Goal: Transaction & Acquisition: Purchase product/service

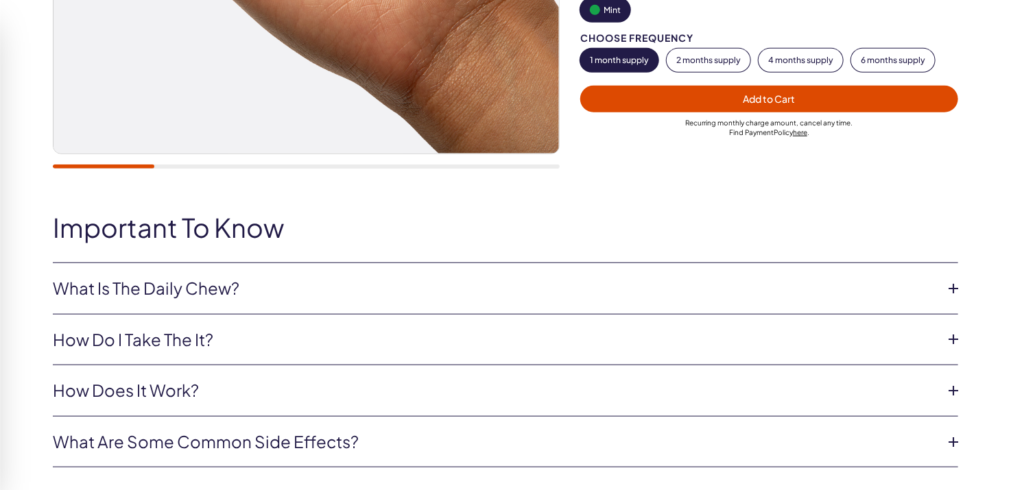
scroll to position [529, 0]
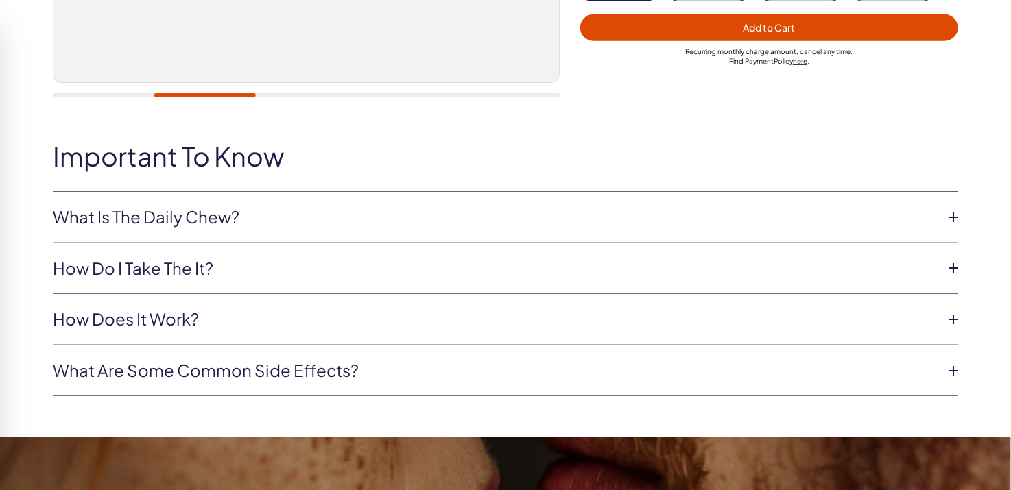
click at [955, 217] on icon at bounding box center [953, 217] width 21 height 21
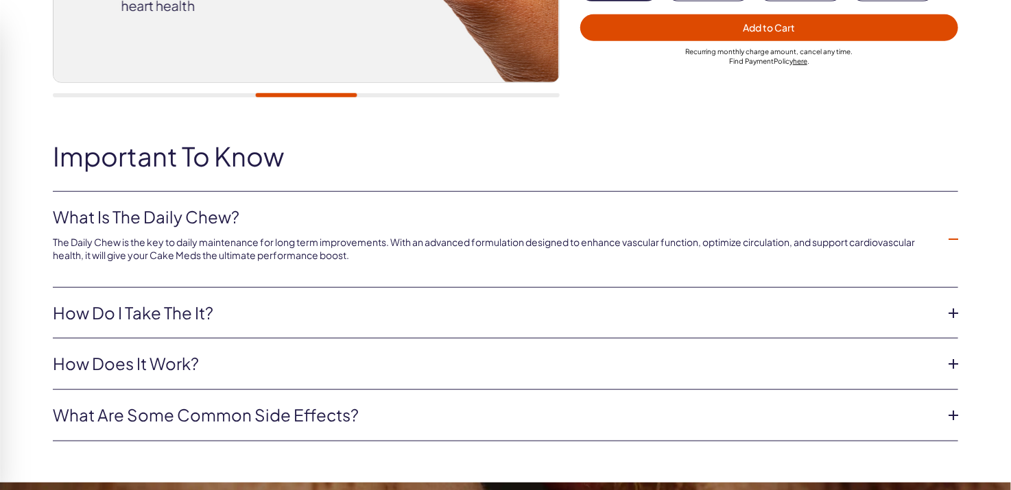
click at [955, 217] on li "What Is The Daily Chew? The Daily Chew is the key to daily maintenance for long…" at bounding box center [505, 240] width 905 height 96
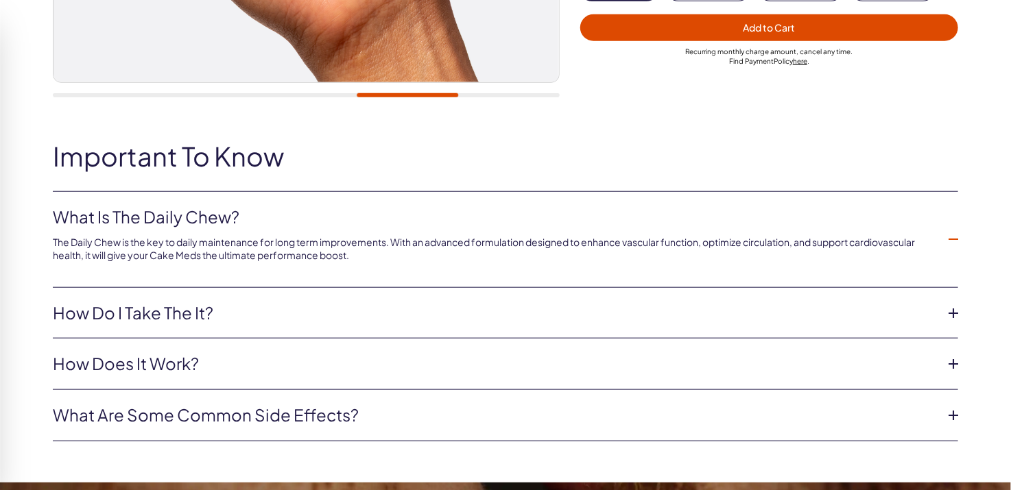
click at [953, 316] on icon at bounding box center [953, 313] width 21 height 21
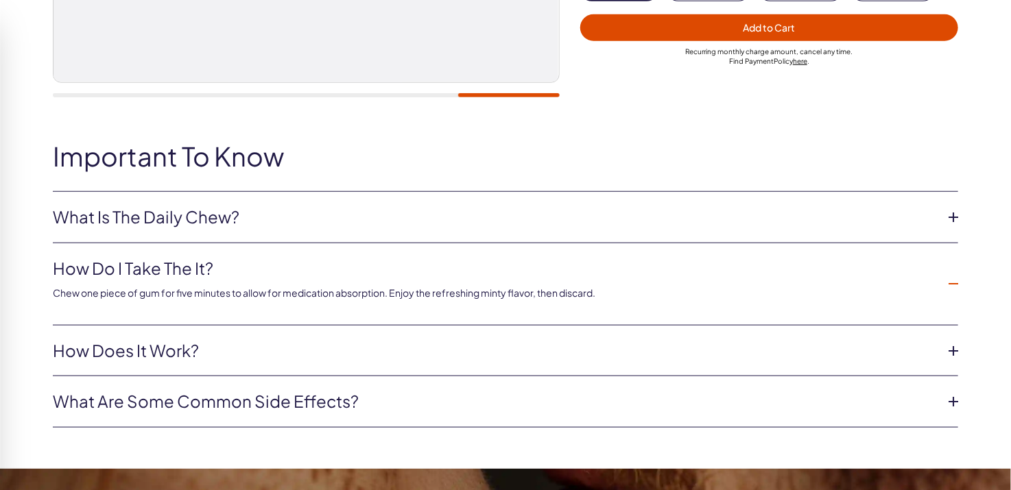
click at [951, 350] on icon at bounding box center [953, 351] width 21 height 21
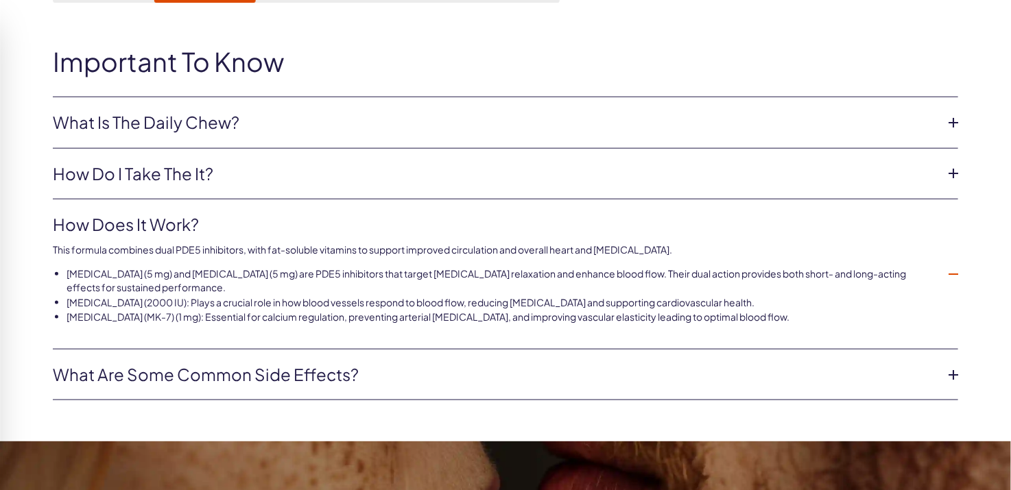
scroll to position [658, 0]
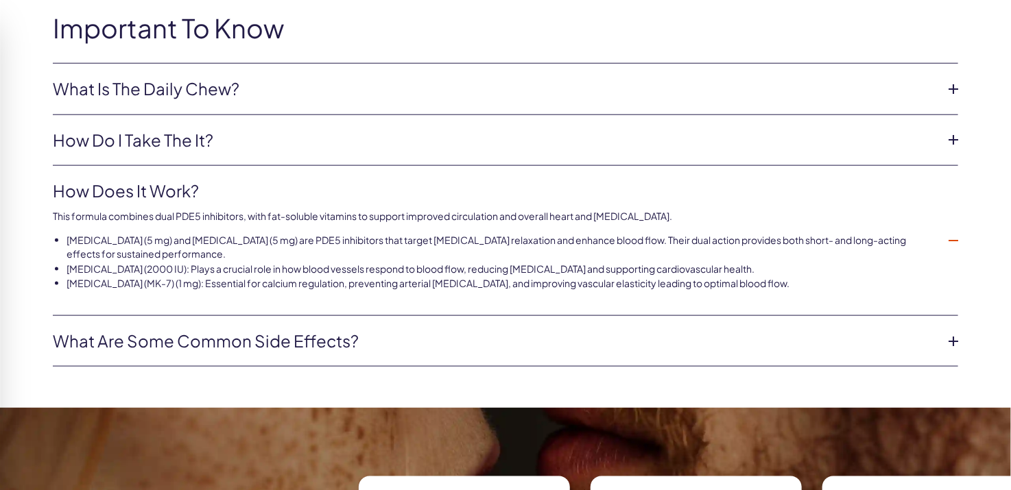
click at [953, 339] on icon at bounding box center [953, 341] width 21 height 21
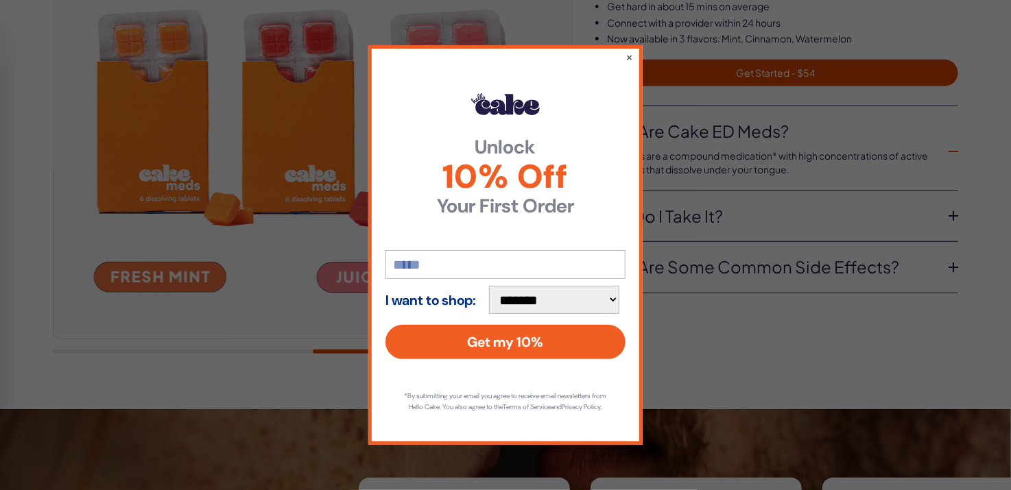
scroll to position [281, 0]
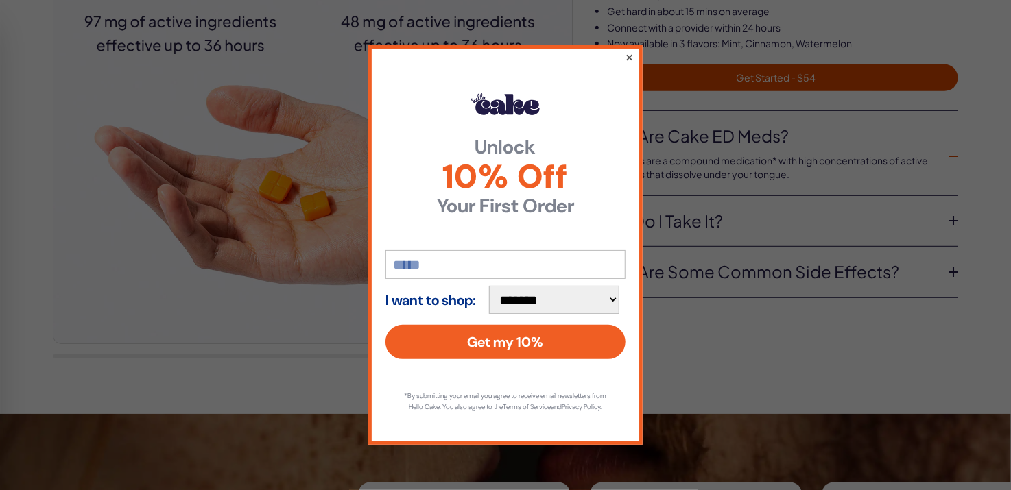
click at [633, 50] on button "×" at bounding box center [629, 57] width 9 height 16
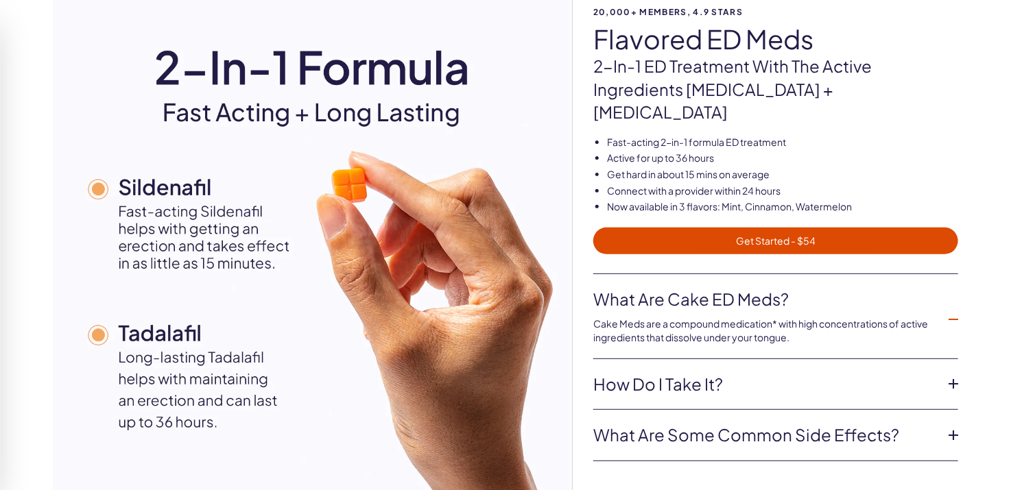
scroll to position [100, 0]
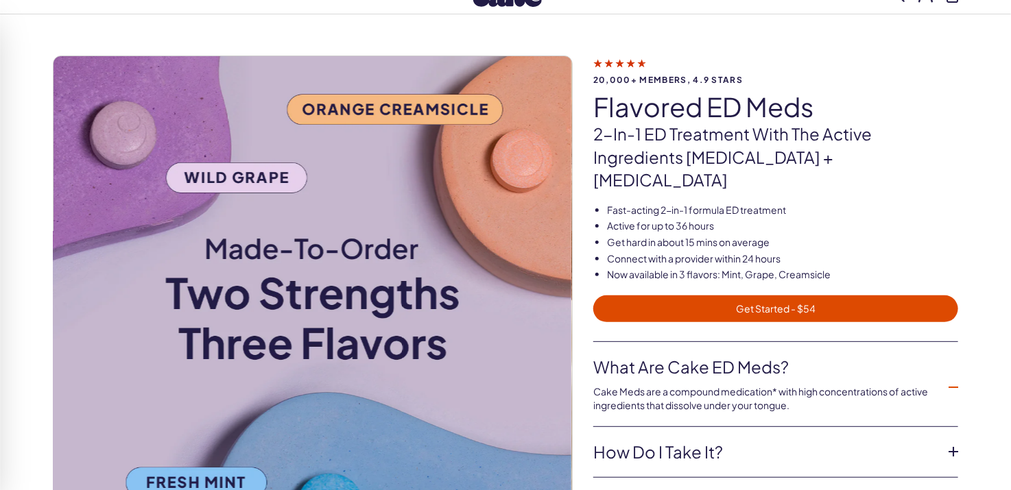
scroll to position [64, 0]
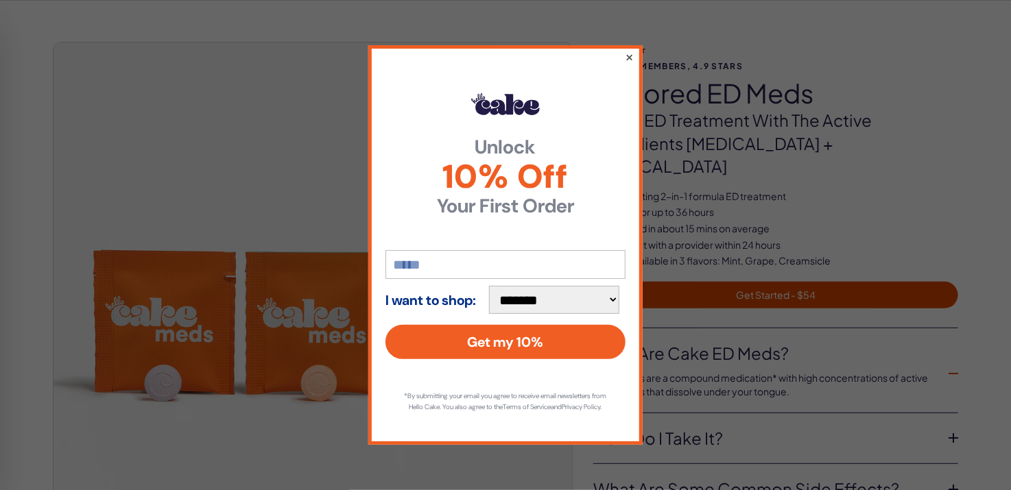
click at [631, 49] on button "×" at bounding box center [629, 57] width 9 height 16
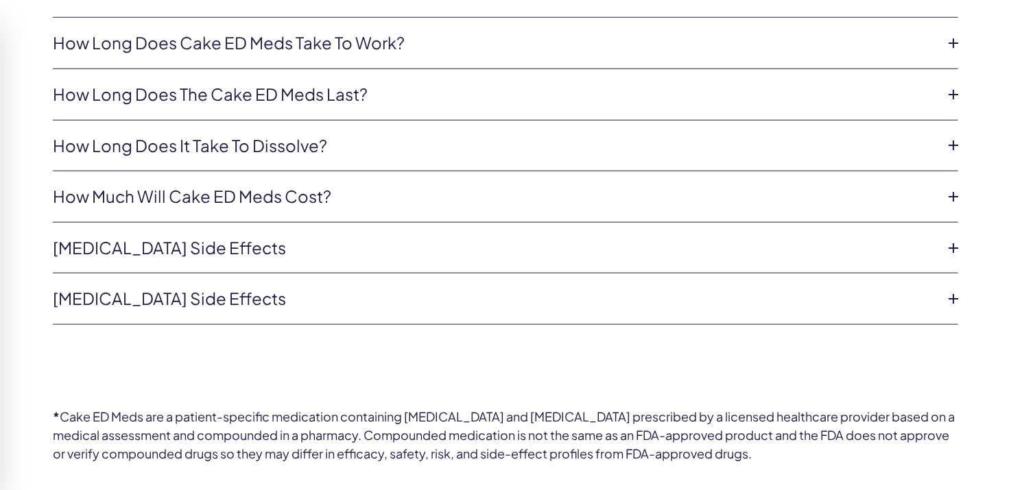
scroll to position [3050, 0]
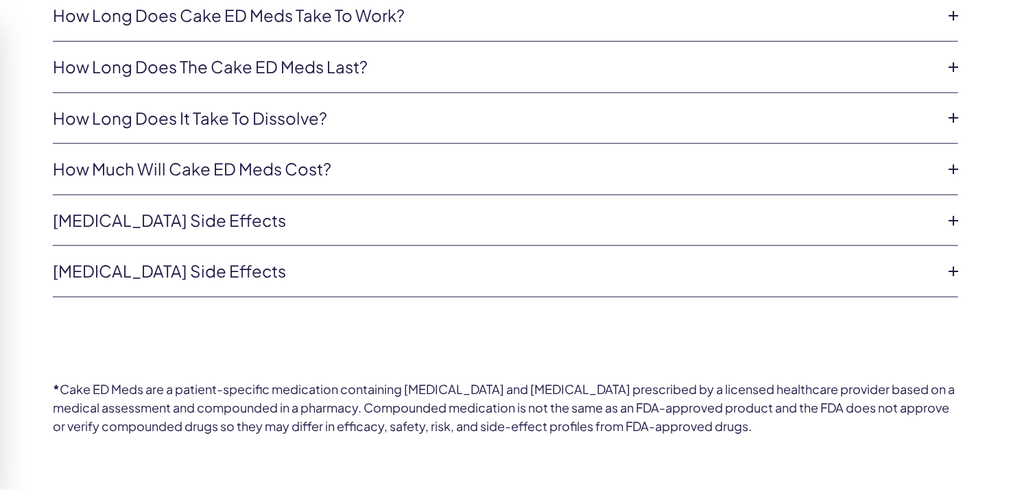
click at [954, 211] on icon at bounding box center [953, 221] width 21 height 21
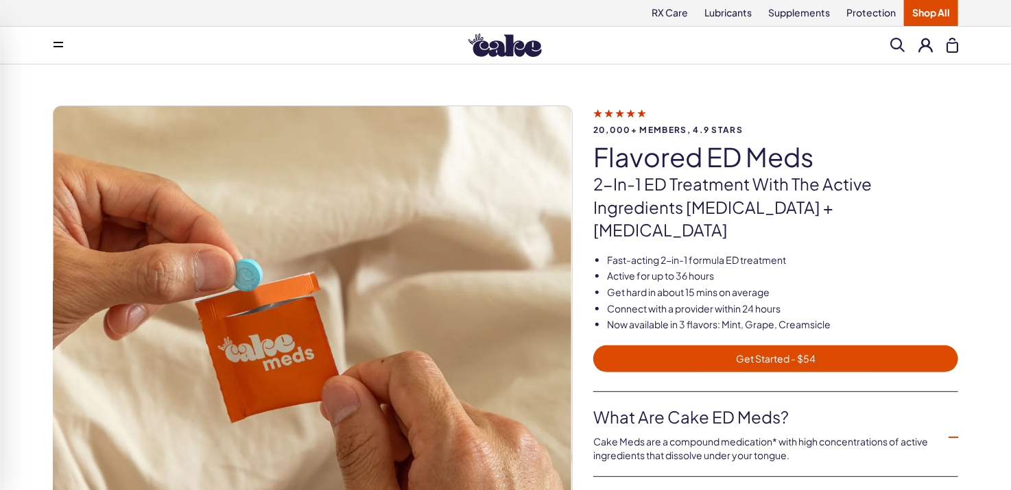
scroll to position [2, 0]
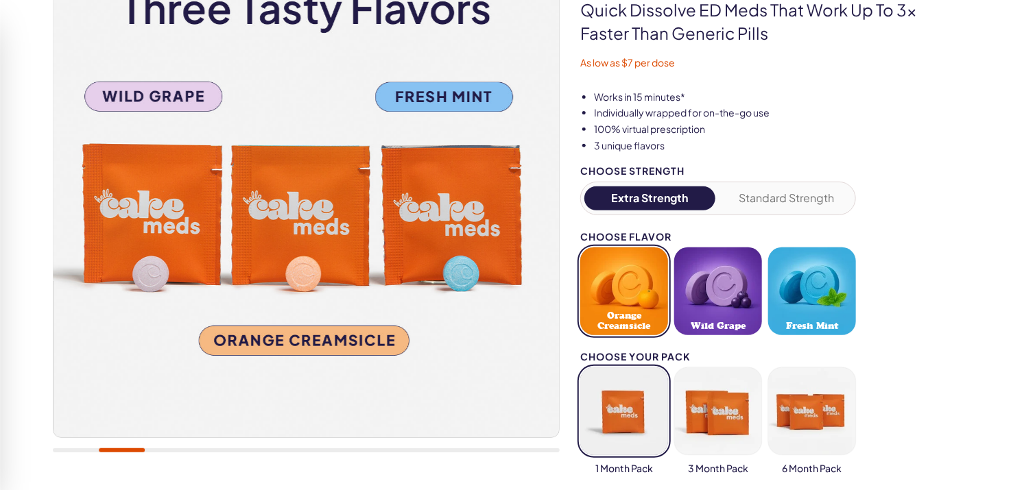
scroll to position [287, 0]
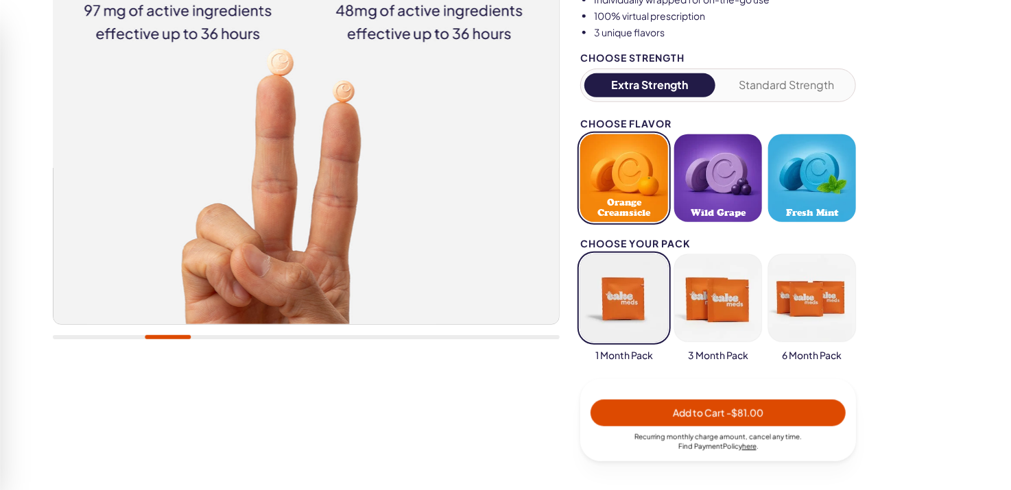
click at [631, 84] on button "Extra Strength" at bounding box center [649, 85] width 131 height 24
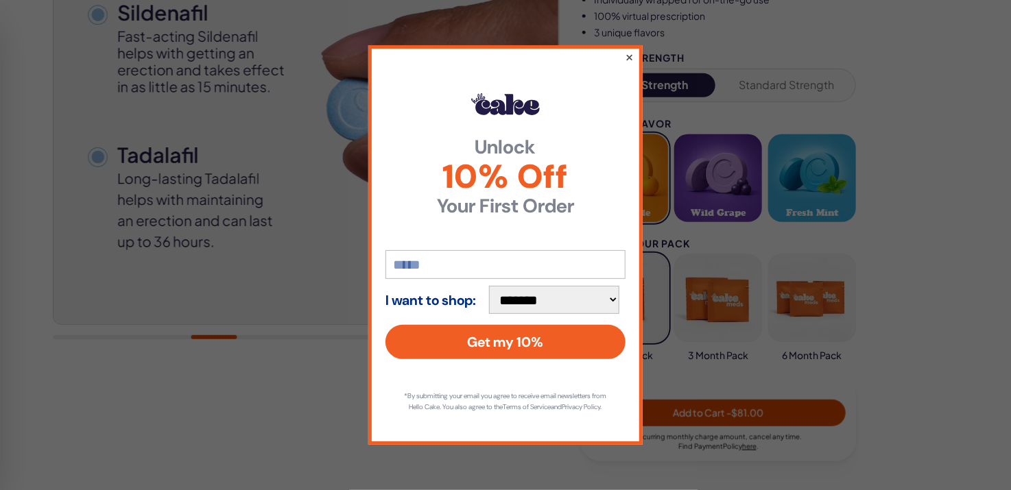
click at [631, 51] on button "×" at bounding box center [629, 57] width 9 height 16
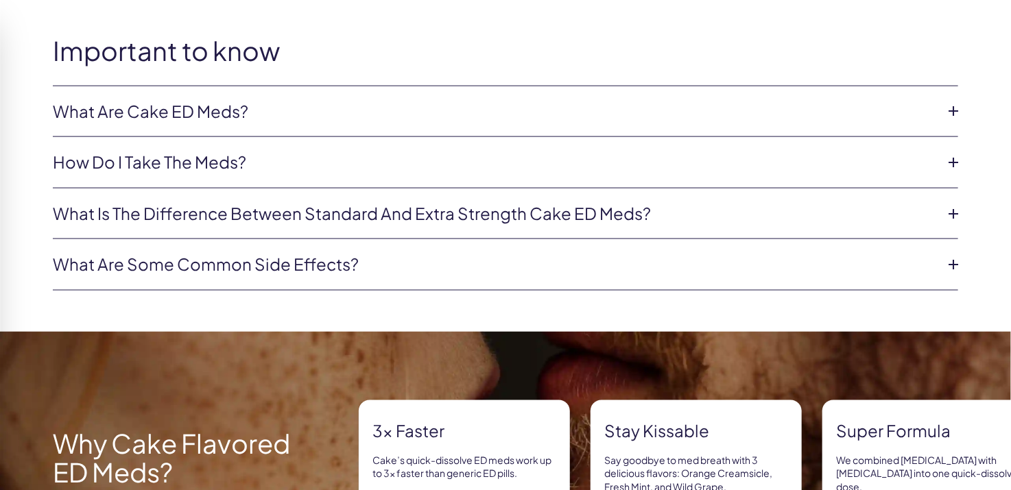
scroll to position [905, 0]
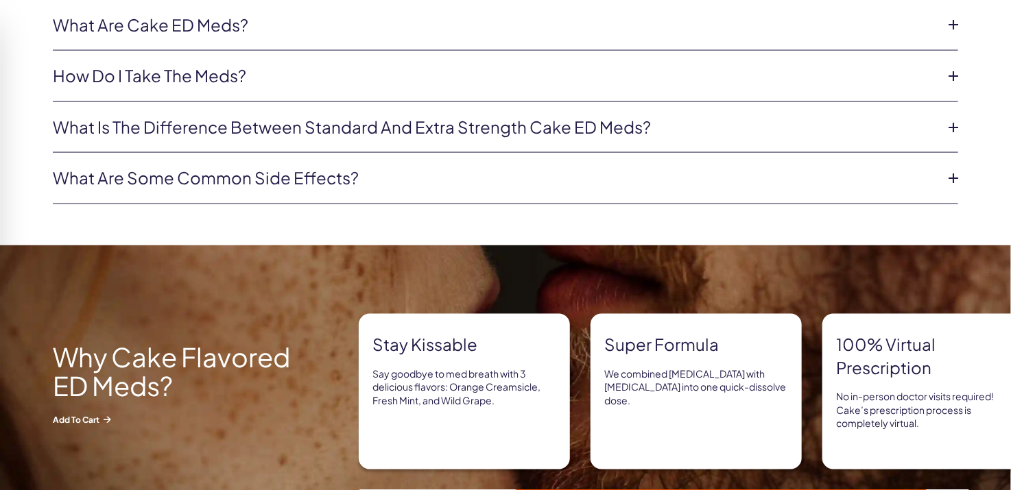
click at [945, 123] on icon at bounding box center [953, 127] width 21 height 21
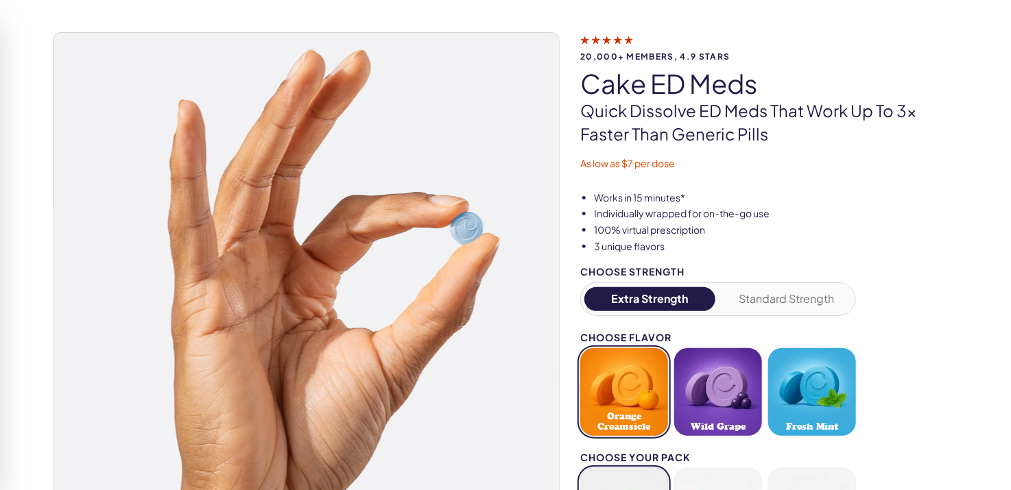
scroll to position [0, 0]
